Goal: Find specific page/section: Find specific page/section

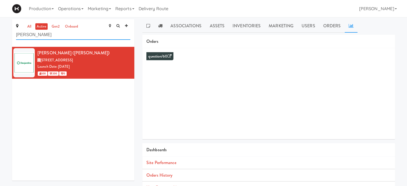
drag, startPoint x: 50, startPoint y: 37, endPoint x: 6, endPoint y: 37, distance: 44.2
click at [6, 37] on div "all active gen2 onboard [PERSON_NAME] [PERSON_NAME] ([PERSON_NAME]) [STREET_ADD…" at bounding box center [203, 127] width 407 height 216
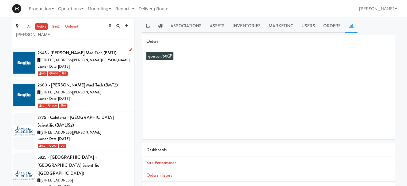
click at [101, 69] on div "Launch Date: [DATE]" at bounding box center [83, 66] width 93 height 7
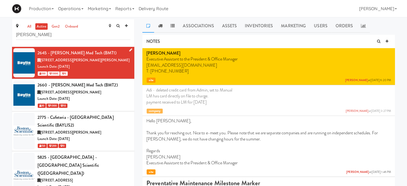
click at [101, 69] on div "Launch Date: [DATE]" at bounding box center [83, 66] width 93 height 7
click at [115, 142] on div "150 200 0" at bounding box center [83, 145] width 93 height 7
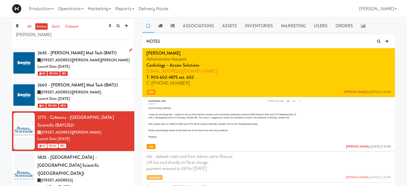
click at [112, 66] on div "Launch Date: [DATE]" at bounding box center [83, 66] width 93 height 7
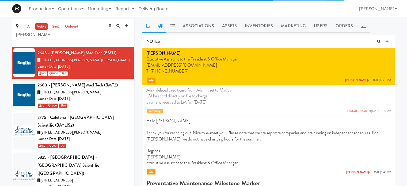
click at [160, 25] on icon at bounding box center [160, 26] width 4 height 4
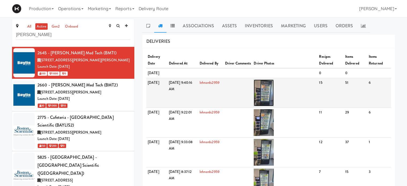
click at [274, 91] on img at bounding box center [264, 93] width 20 height 27
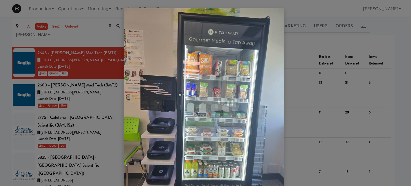
click at [267, 112] on img at bounding box center [204, 114] width 160 height 213
click at [99, 90] on div at bounding box center [205, 93] width 411 height 186
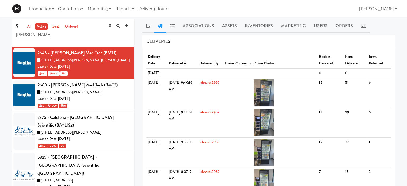
click at [99, 90] on span "[STREET_ADDRESS][PERSON_NAME]" at bounding box center [70, 92] width 61 height 5
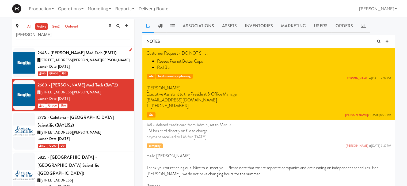
click at [110, 63] on div "[STREET_ADDRESS][PERSON_NAME][PERSON_NAME]" at bounding box center [83, 60] width 93 height 7
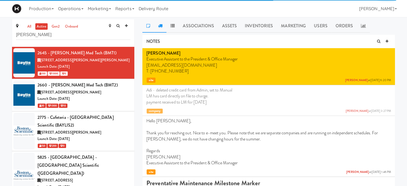
click at [160, 27] on icon at bounding box center [160, 26] width 4 height 4
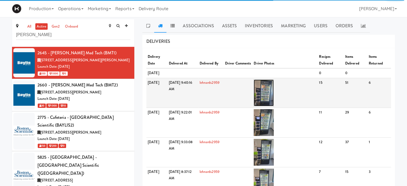
click at [267, 97] on img at bounding box center [264, 93] width 20 height 27
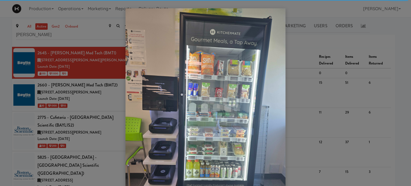
click at [89, 89] on div at bounding box center [205, 93] width 411 height 186
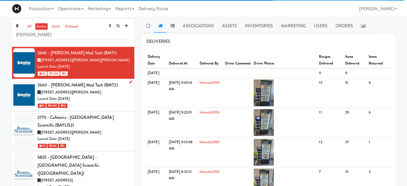
click at [96, 90] on span "[STREET_ADDRESS][PERSON_NAME]" at bounding box center [70, 92] width 61 height 5
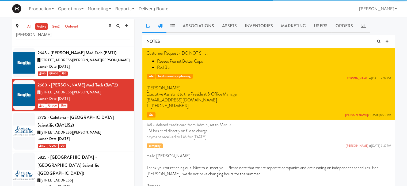
click at [160, 24] on icon at bounding box center [160, 26] width 4 height 4
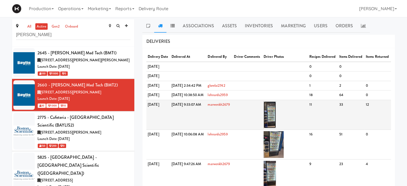
click at [276, 128] on img at bounding box center [270, 114] width 13 height 27
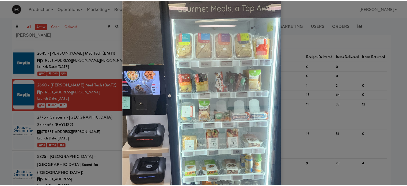
scroll to position [10, 0]
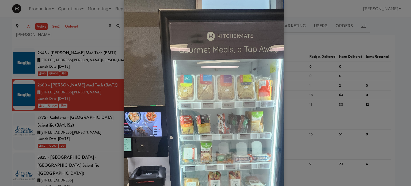
click at [86, 65] on div at bounding box center [205, 93] width 411 height 186
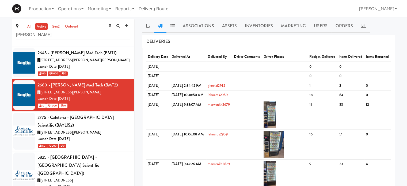
click at [86, 65] on div "Launch Date: [DATE]" at bounding box center [83, 66] width 93 height 7
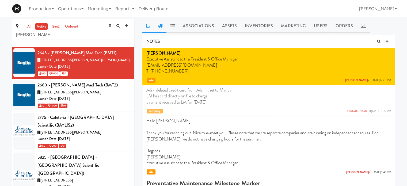
click at [159, 26] on icon at bounding box center [160, 26] width 4 height 4
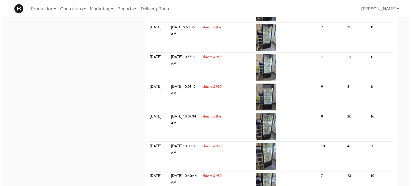
scroll to position [649, 0]
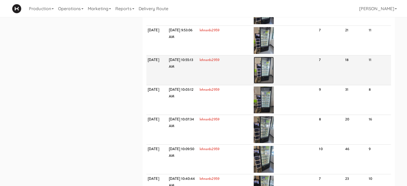
click at [274, 76] on img at bounding box center [264, 70] width 20 height 27
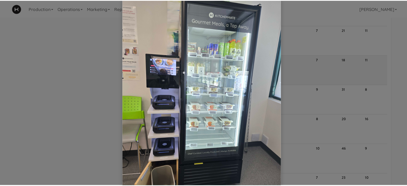
scroll to position [0, 0]
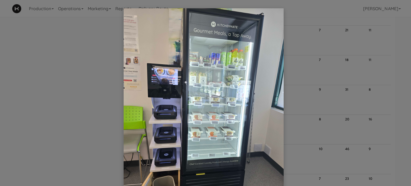
click at [302, 84] on div at bounding box center [205, 93] width 411 height 186
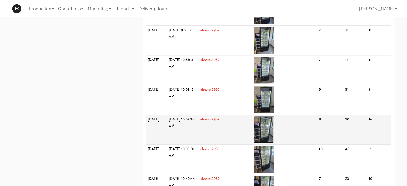
click at [270, 129] on img at bounding box center [264, 129] width 20 height 27
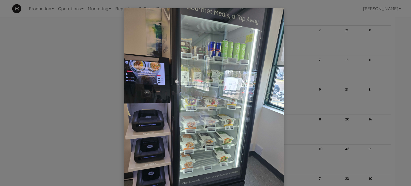
click at [304, 124] on div at bounding box center [205, 93] width 411 height 186
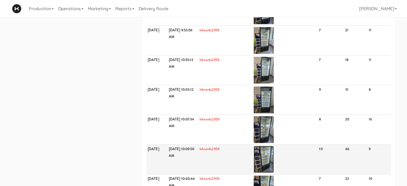
click at [269, 164] on img at bounding box center [264, 159] width 20 height 27
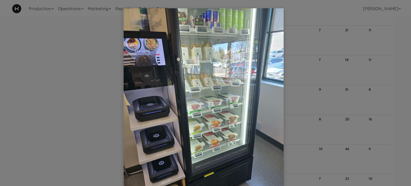
click at [308, 132] on div at bounding box center [205, 93] width 411 height 186
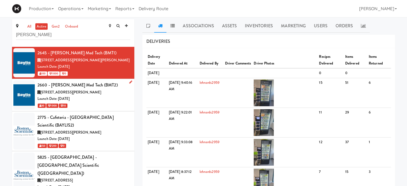
click at [119, 90] on div "[STREET_ADDRESS][PERSON_NAME]" at bounding box center [83, 92] width 93 height 7
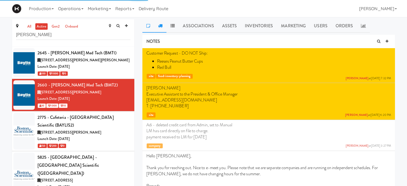
click at [158, 27] on icon at bounding box center [160, 26] width 4 height 4
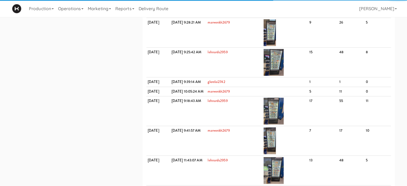
scroll to position [287, 0]
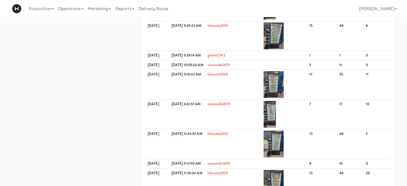
drag, startPoint x: 402, startPoint y: 86, endPoint x: 402, endPoint y: 131, distance: 45.0
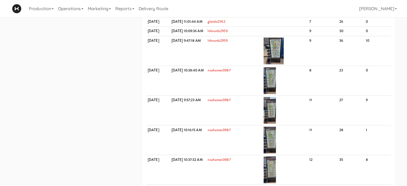
scroll to position [915, 0]
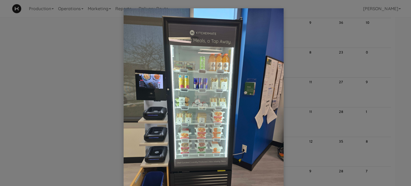
click at [403, 124] on div at bounding box center [205, 93] width 411 height 186
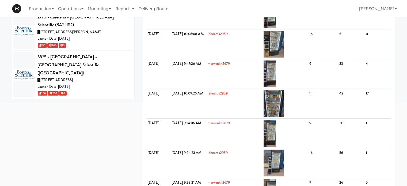
scroll to position [0, 0]
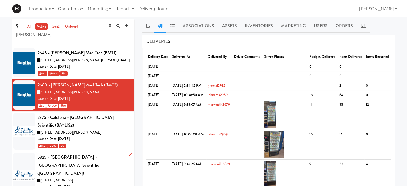
click at [86, 156] on div "5825 - [GEOGRAPHIC_DATA] - [GEOGRAPHIC_DATA] Scientific ([GEOGRAPHIC_DATA])" at bounding box center [83, 165] width 93 height 24
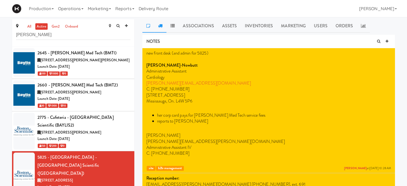
click at [158, 27] on icon at bounding box center [160, 26] width 4 height 4
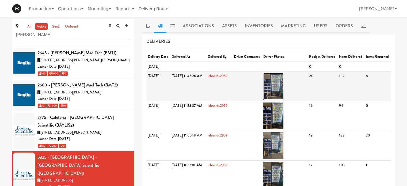
click at [284, 99] on img at bounding box center [273, 86] width 20 height 27
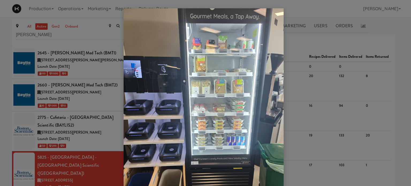
click at [396, 33] on div at bounding box center [205, 93] width 411 height 186
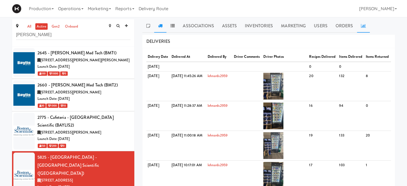
click at [361, 27] on icon at bounding box center [363, 26] width 5 height 4
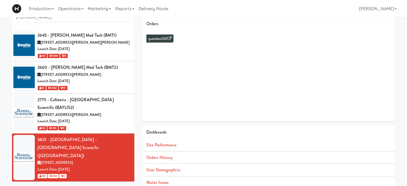
scroll to position [49, 0]
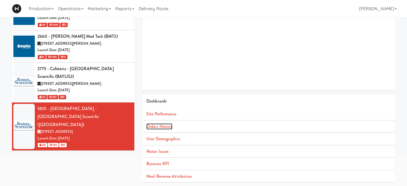
click at [166, 128] on link "Orders History" at bounding box center [159, 126] width 26 height 6
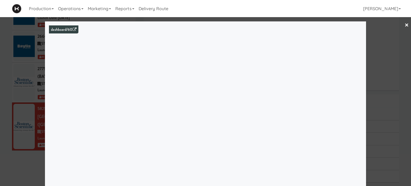
click at [401, 120] on div at bounding box center [205, 93] width 411 height 186
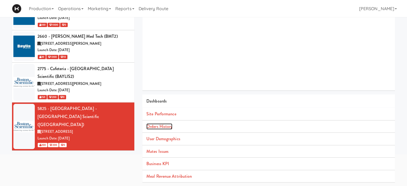
click at [166, 125] on link "Orders History" at bounding box center [159, 126] width 26 height 6
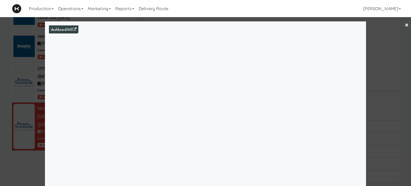
click at [392, 31] on div at bounding box center [205, 93] width 411 height 186
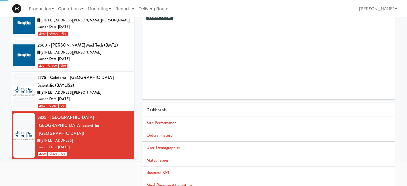
scroll to position [36, 0]
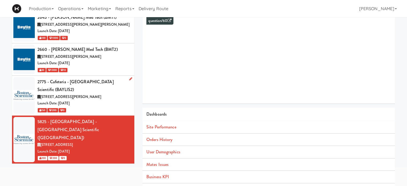
click at [117, 100] on div "Launch Date: [DATE]" at bounding box center [83, 103] width 93 height 7
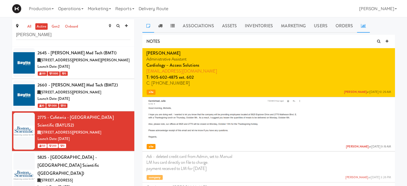
click at [363, 27] on icon at bounding box center [363, 26] width 5 height 4
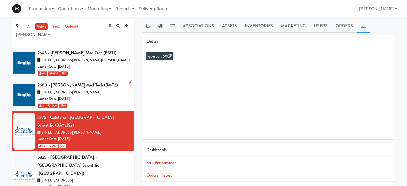
click at [114, 93] on div "[STREET_ADDRESS][PERSON_NAME]" at bounding box center [83, 92] width 93 height 7
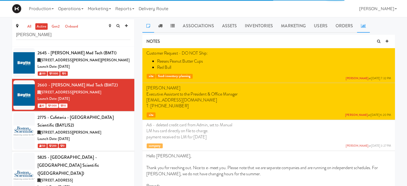
click at [357, 28] on link at bounding box center [363, 25] width 13 height 13
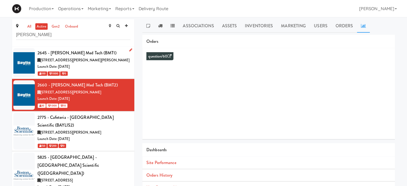
click at [99, 64] on div "Launch Date: [DATE]" at bounding box center [83, 66] width 93 height 7
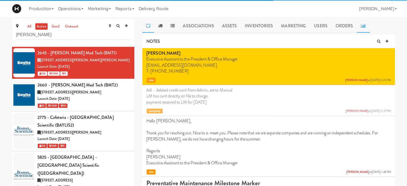
click at [362, 29] on link at bounding box center [363, 25] width 13 height 13
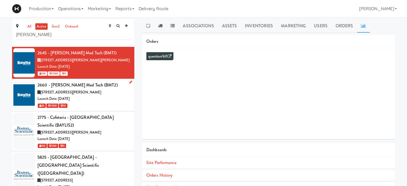
click at [87, 99] on div "Launch Date: [DATE]" at bounding box center [83, 99] width 93 height 7
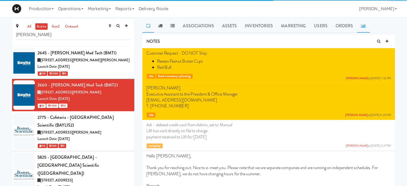
click at [364, 28] on link at bounding box center [363, 25] width 13 height 13
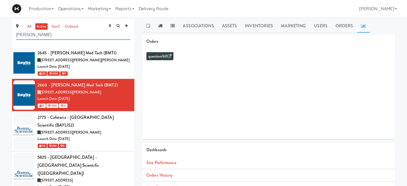
drag, startPoint x: 59, startPoint y: 39, endPoint x: 0, endPoint y: 36, distance: 59.5
click at [0, 36] on div "all active gen2 onboard [PERSON_NAME] 2645 - [PERSON_NAME] Med Tech (BMT1) [STR…" at bounding box center [203, 127] width 407 height 216
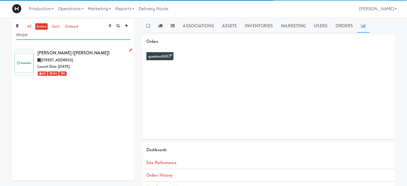
type input "desjar"
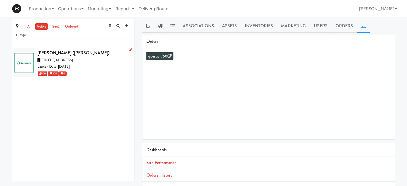
click at [91, 64] on div "Launch Date: [DATE]" at bounding box center [83, 66] width 93 height 7
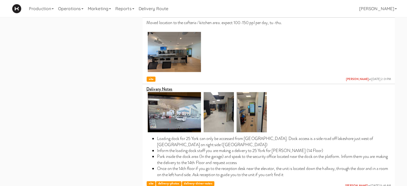
scroll to position [286, 0]
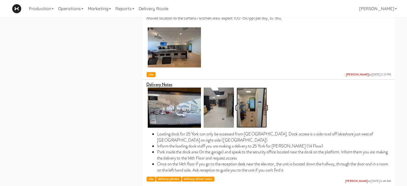
click at [255, 111] on img at bounding box center [252, 108] width 30 height 40
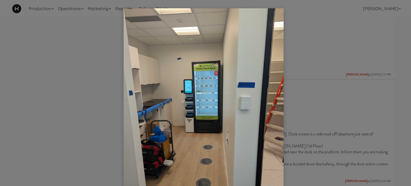
click at [389, 29] on div at bounding box center [205, 93] width 411 height 186
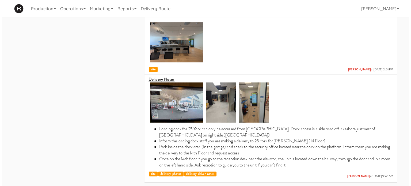
scroll to position [0, 0]
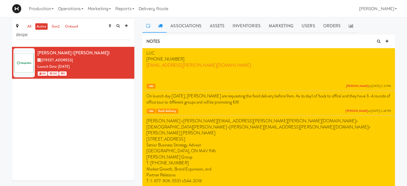
click at [159, 25] on icon at bounding box center [160, 26] width 4 height 4
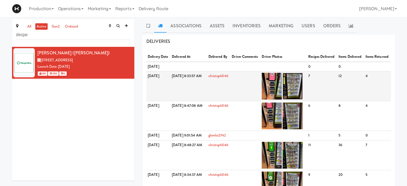
click at [303, 98] on img at bounding box center [293, 86] width 20 height 27
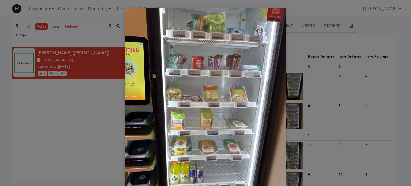
click at [399, 76] on div at bounding box center [205, 93] width 411 height 186
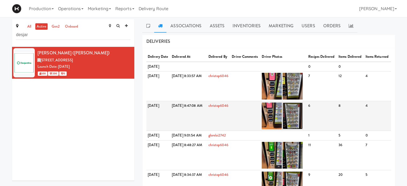
click at [303, 129] on img at bounding box center [293, 116] width 20 height 27
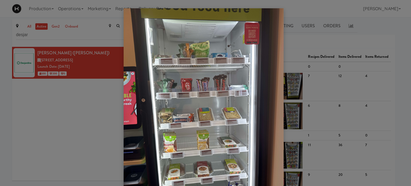
click at [389, 39] on div at bounding box center [205, 93] width 411 height 186
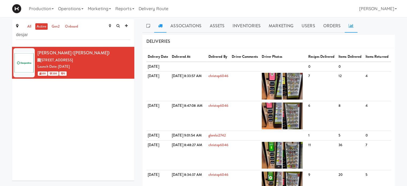
click at [349, 30] on link at bounding box center [351, 25] width 13 height 13
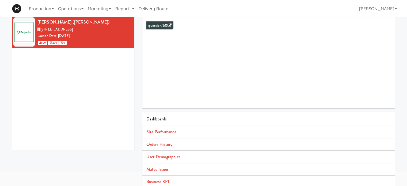
scroll to position [33, 0]
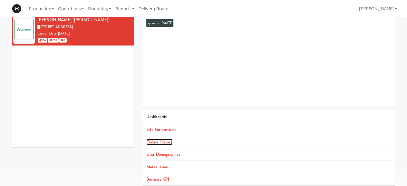
click at [160, 144] on link "Orders History" at bounding box center [159, 142] width 26 height 6
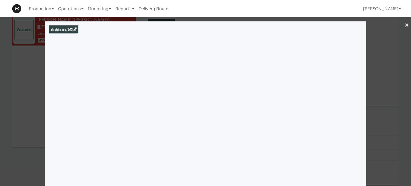
click at [405, 27] on link "×" at bounding box center [407, 25] width 4 height 17
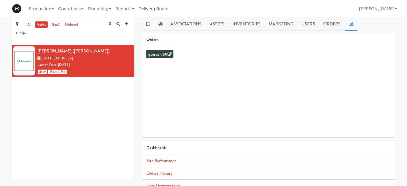
scroll to position [1, 0]
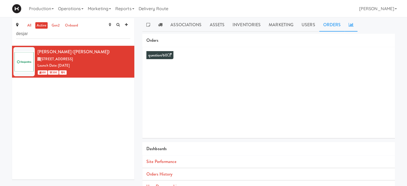
click at [329, 25] on link "Orders" at bounding box center [332, 24] width 26 height 13
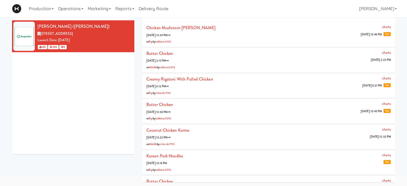
scroll to position [0, 0]
